Goal: Navigation & Orientation: Find specific page/section

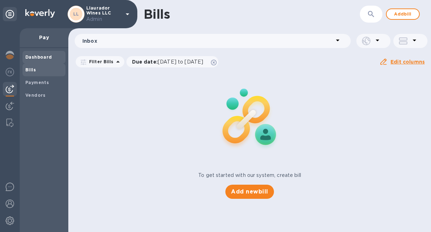
click at [48, 55] on b "Dashboard" at bounding box center [38, 56] width 27 height 5
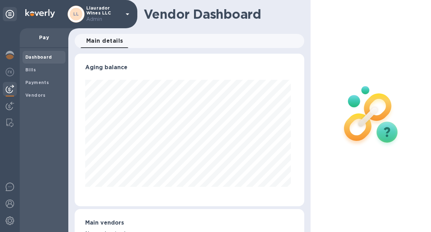
scroll to position [152, 227]
click at [41, 87] on div "Payments" at bounding box center [44, 82] width 43 height 13
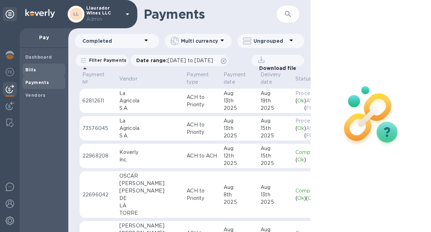
click at [39, 72] on span "Bills" at bounding box center [43, 69] width 37 height 7
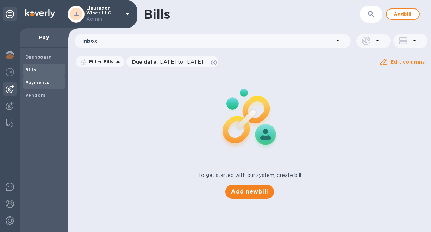
click at [48, 80] on span "Payments" at bounding box center [43, 82] width 37 height 7
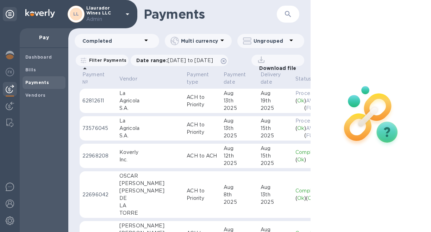
click at [123, 106] on div "S.A." at bounding box center [150, 107] width 62 height 7
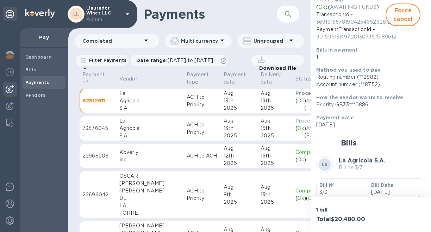
scroll to position [112, 0]
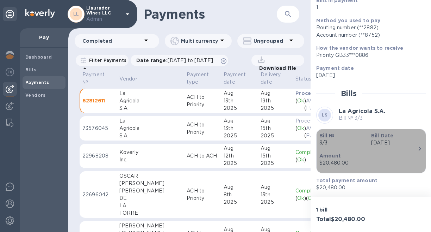
click at [358, 135] on p "Bill №" at bounding box center [343, 135] width 46 height 7
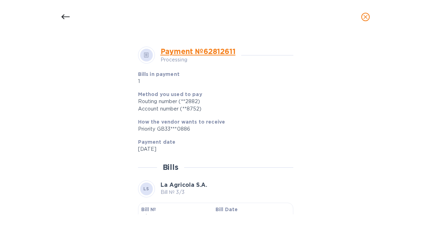
scroll to position [230, 0]
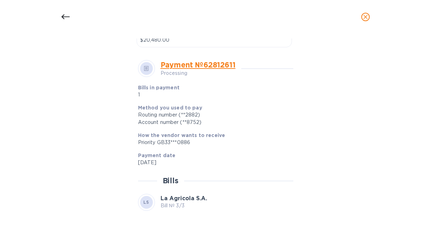
click at [64, 14] on icon at bounding box center [65, 17] width 8 height 8
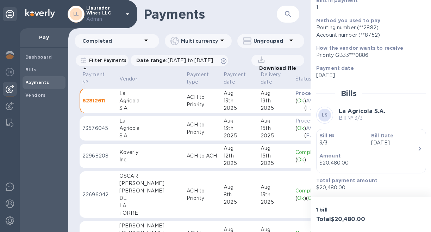
click at [132, 131] on div "Agricola" at bounding box center [150, 127] width 62 height 7
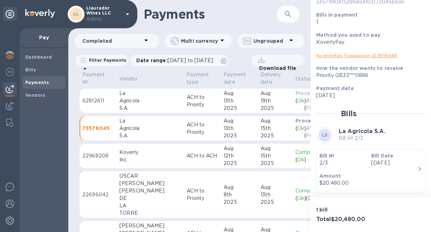
scroll to position [118, 0]
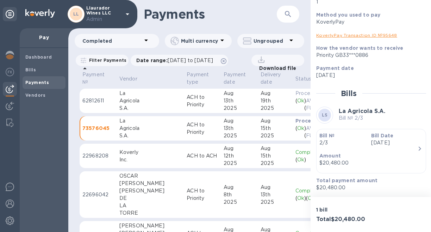
click at [349, 151] on div "Amount $20,480.00" at bounding box center [369, 159] width 104 height 20
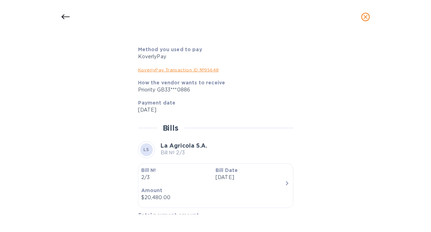
scroll to position [303, 0]
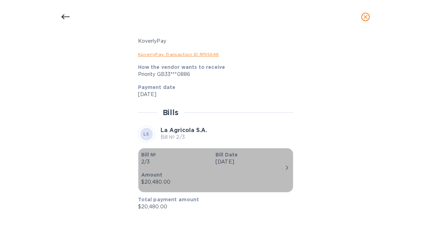
click at [166, 154] on p "Bill №" at bounding box center [175, 154] width 69 height 7
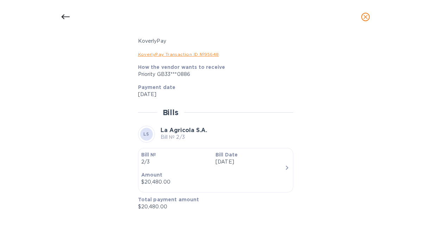
click at [278, 164] on p "[DATE]" at bounding box center [250, 161] width 69 height 7
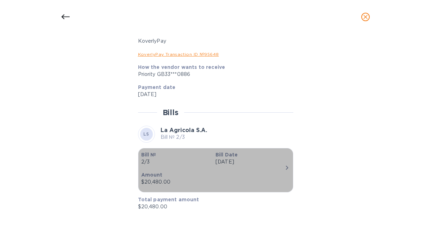
click at [278, 164] on p "[DATE]" at bounding box center [250, 161] width 69 height 7
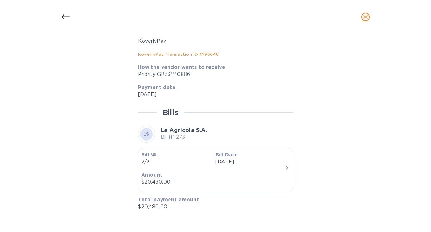
click at [64, 17] on icon at bounding box center [65, 17] width 8 height 8
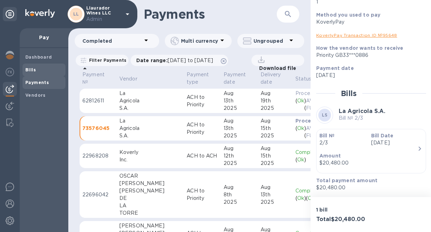
click at [33, 70] on b "Bills" at bounding box center [30, 69] width 11 height 5
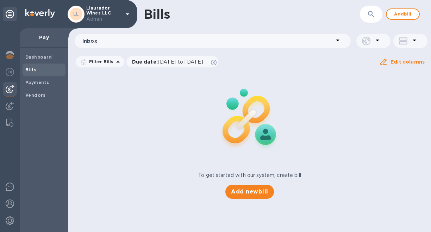
click at [109, 42] on p "Inbox" at bounding box center [207, 40] width 251 height 7
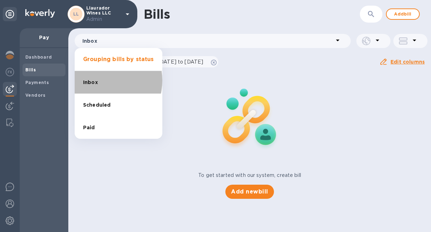
click at [100, 80] on li "Inbox" at bounding box center [119, 82] width 88 height 23
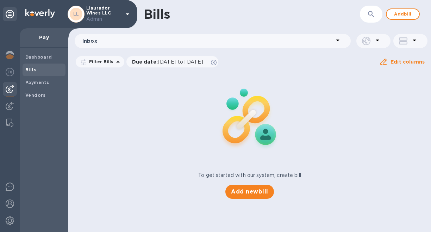
click at [104, 44] on p "Inbox" at bounding box center [207, 40] width 251 height 7
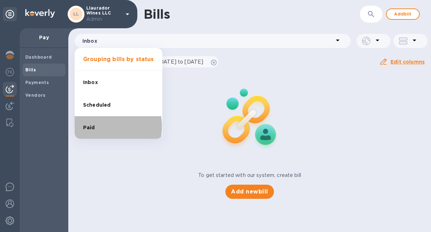
click at [94, 126] on li "Paid" at bounding box center [119, 127] width 88 height 23
